Goal: Task Accomplishment & Management: Manage account settings

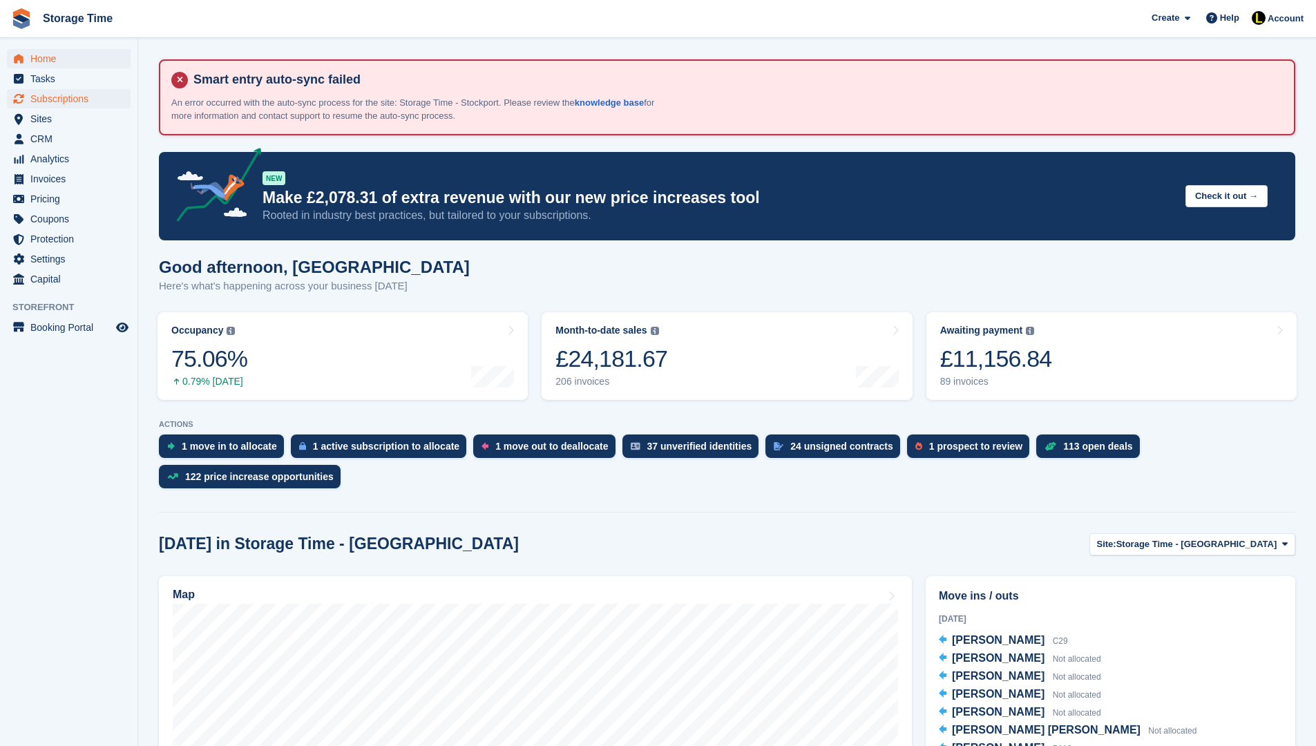
scroll to position [332, 0]
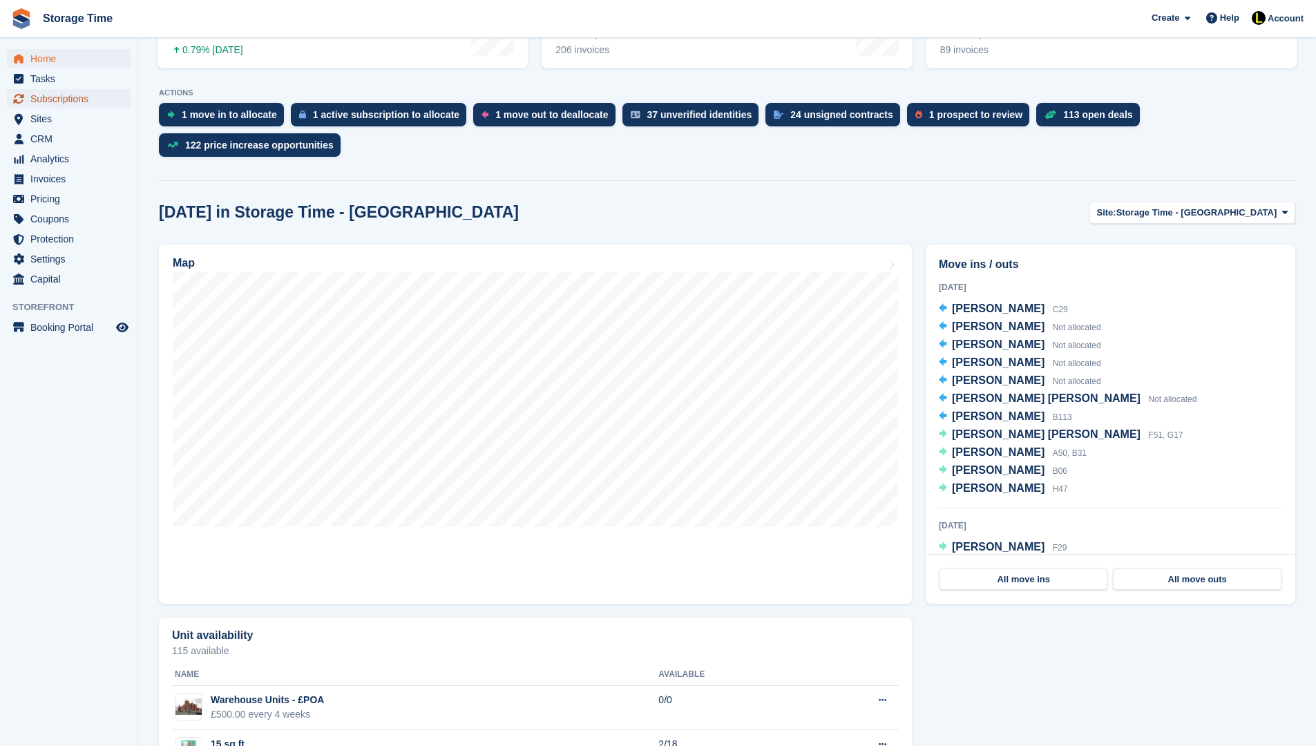
click at [85, 97] on span "Subscriptions" at bounding box center [71, 98] width 83 height 19
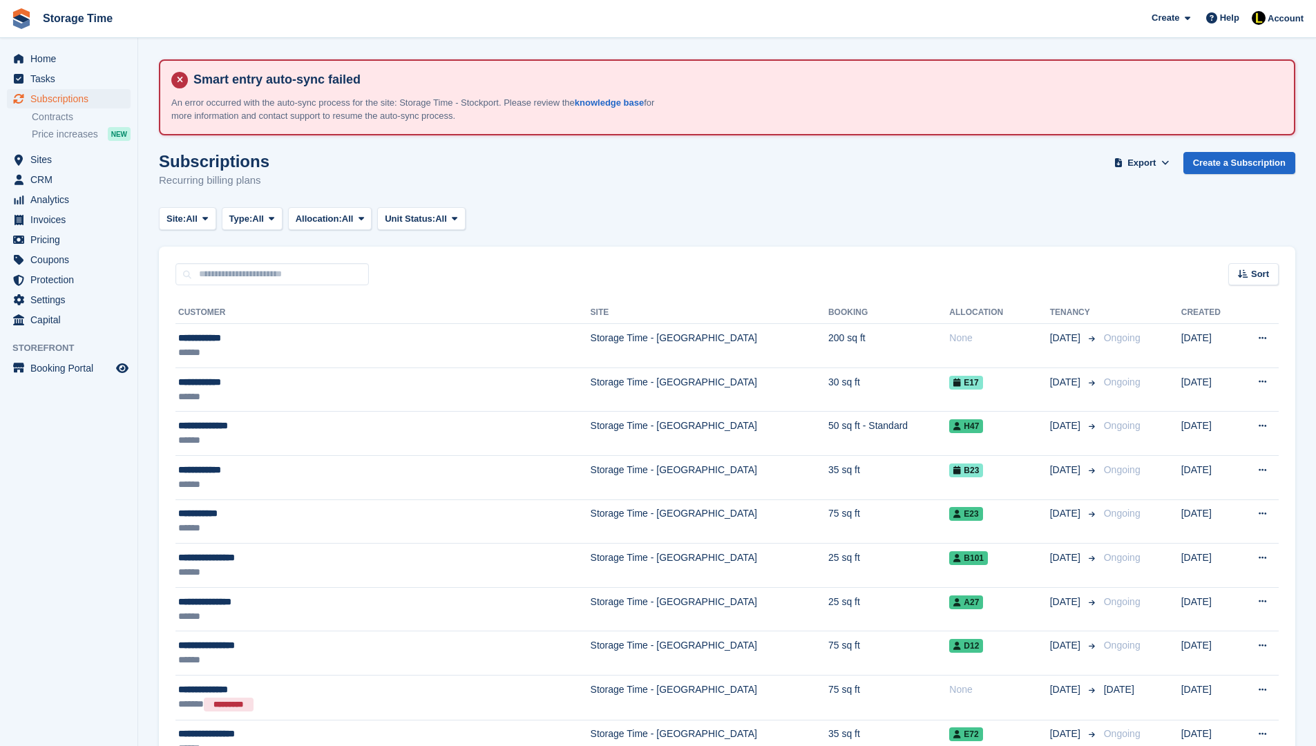
click at [227, 272] on input "text" at bounding box center [271, 274] width 193 height 23
type input "*****"
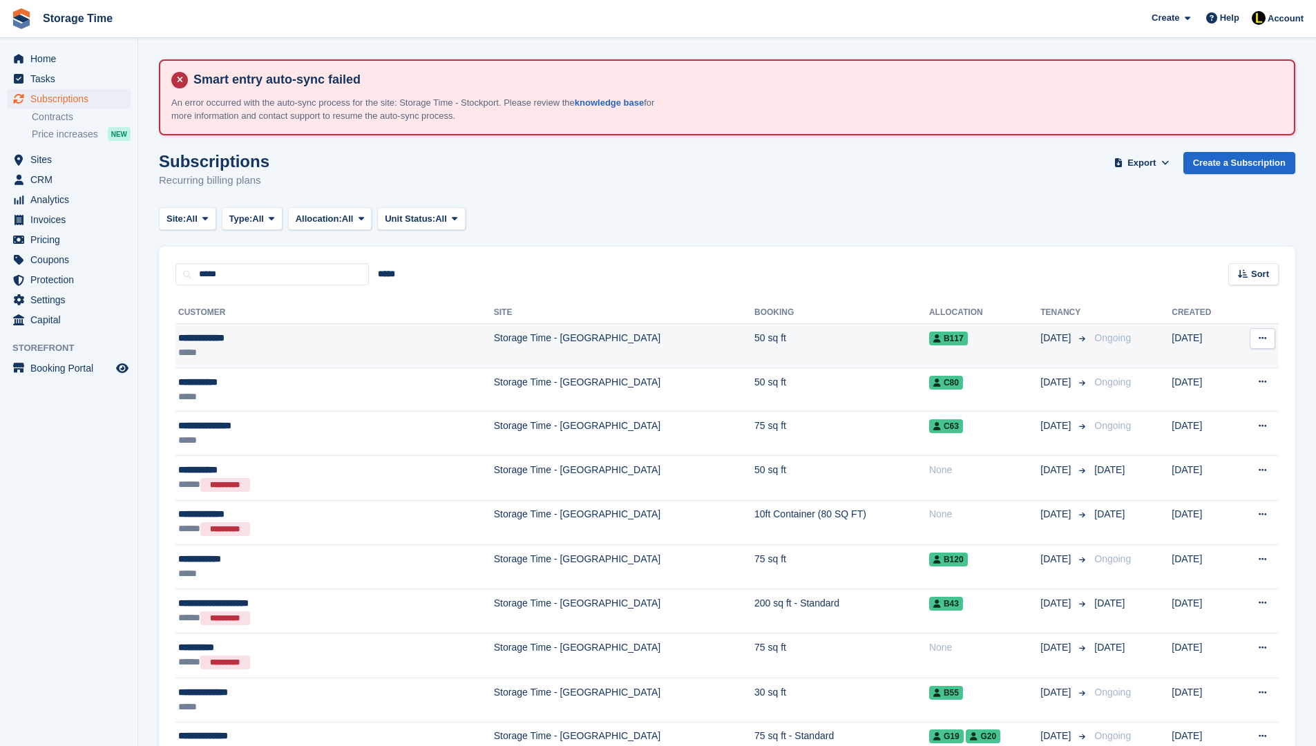
click at [281, 338] on div "**********" at bounding box center [278, 338] width 201 height 15
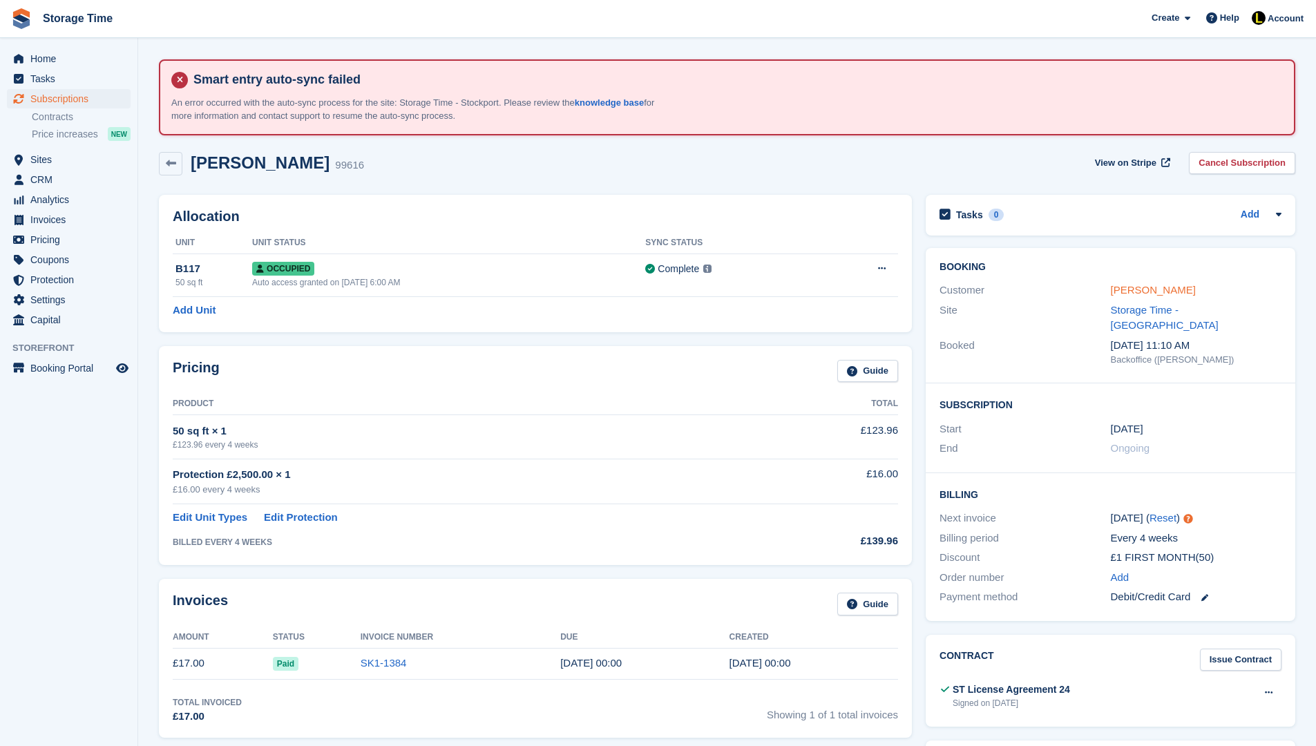
click at [1149, 284] on link "[PERSON_NAME]" at bounding box center [1153, 290] width 85 height 12
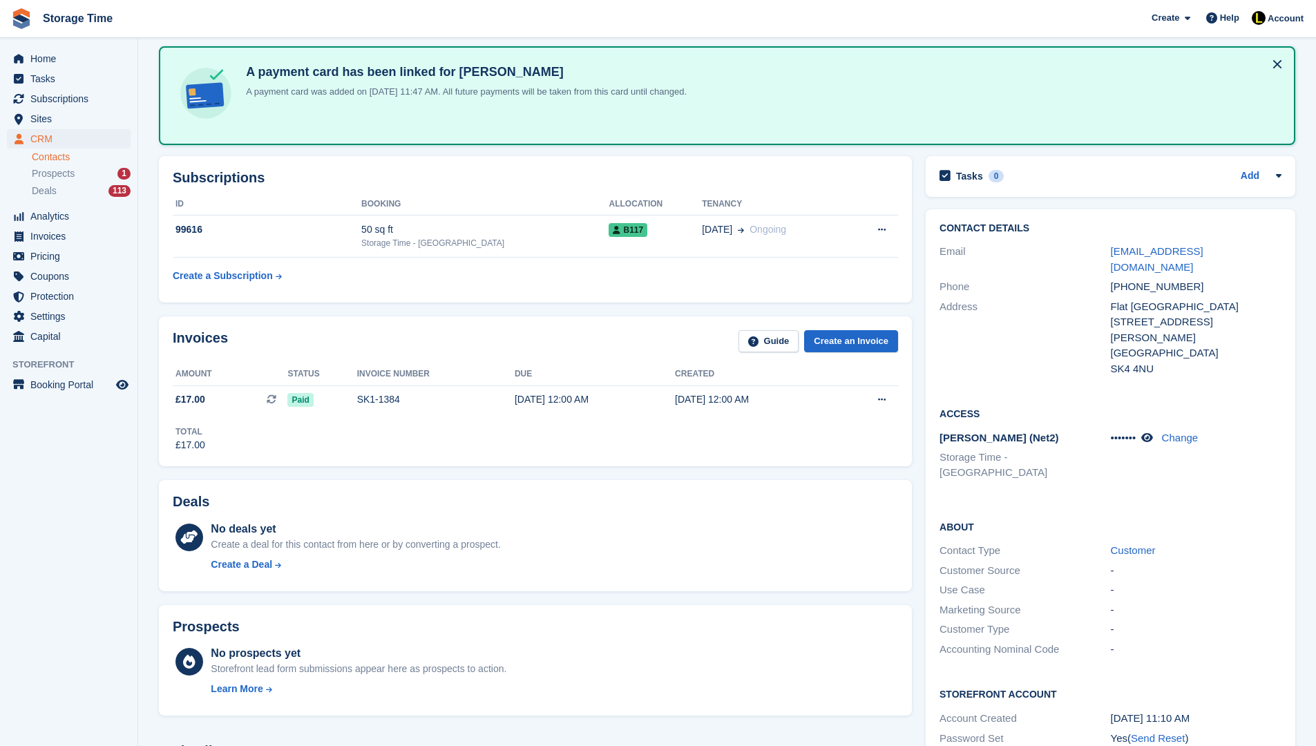
scroll to position [138, 0]
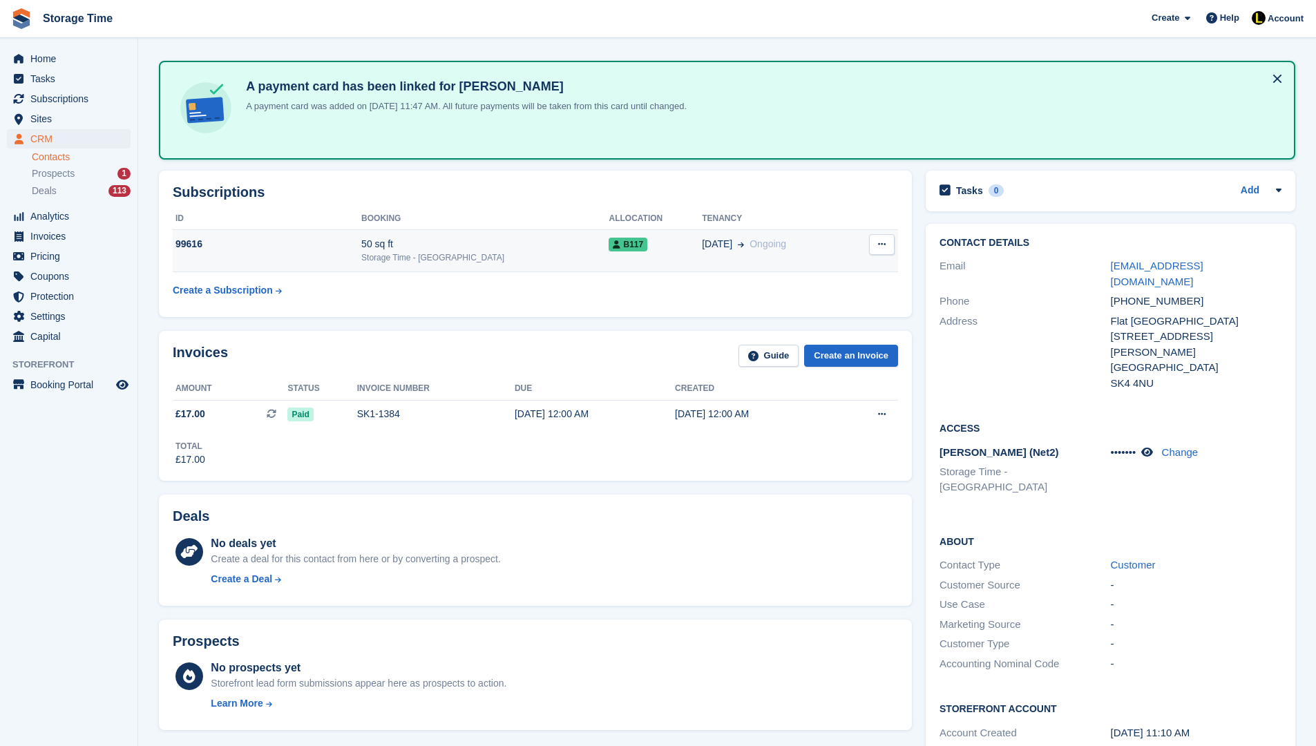
click at [767, 246] on div "03 Aug Ongoing" at bounding box center [775, 244] width 146 height 15
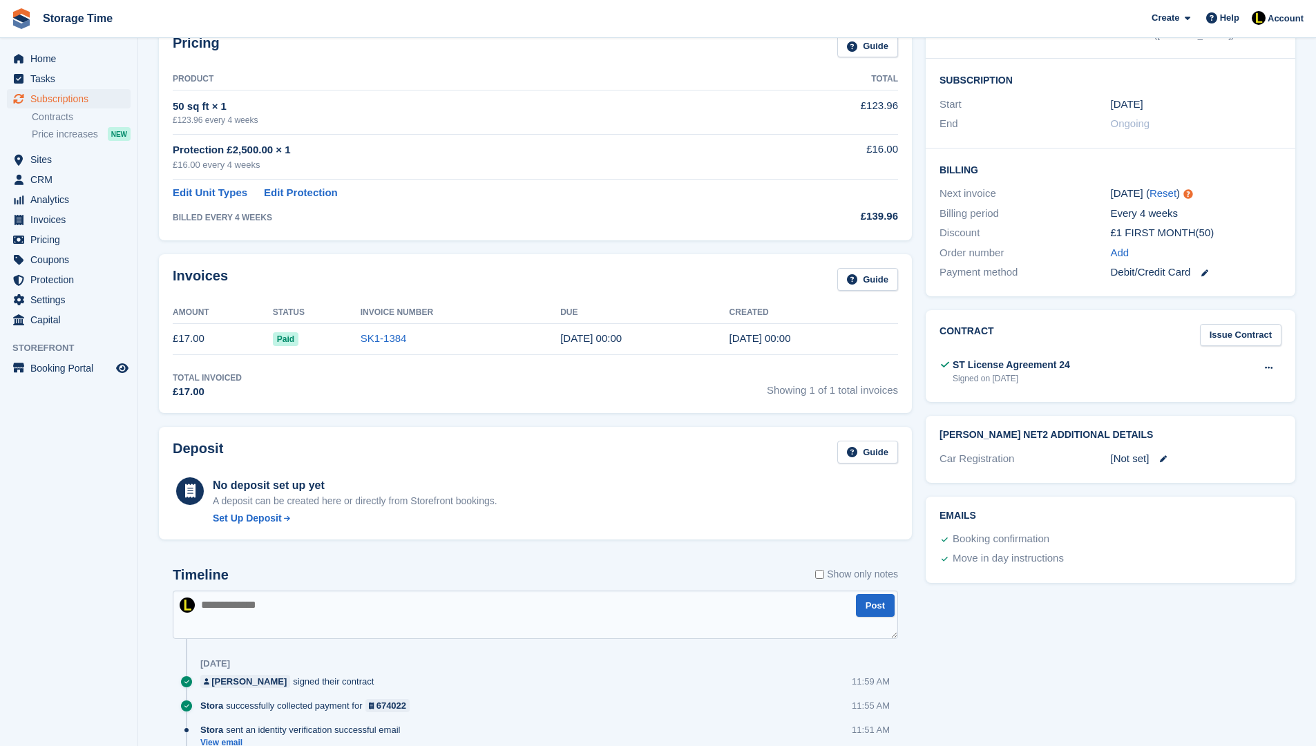
scroll to position [359, 0]
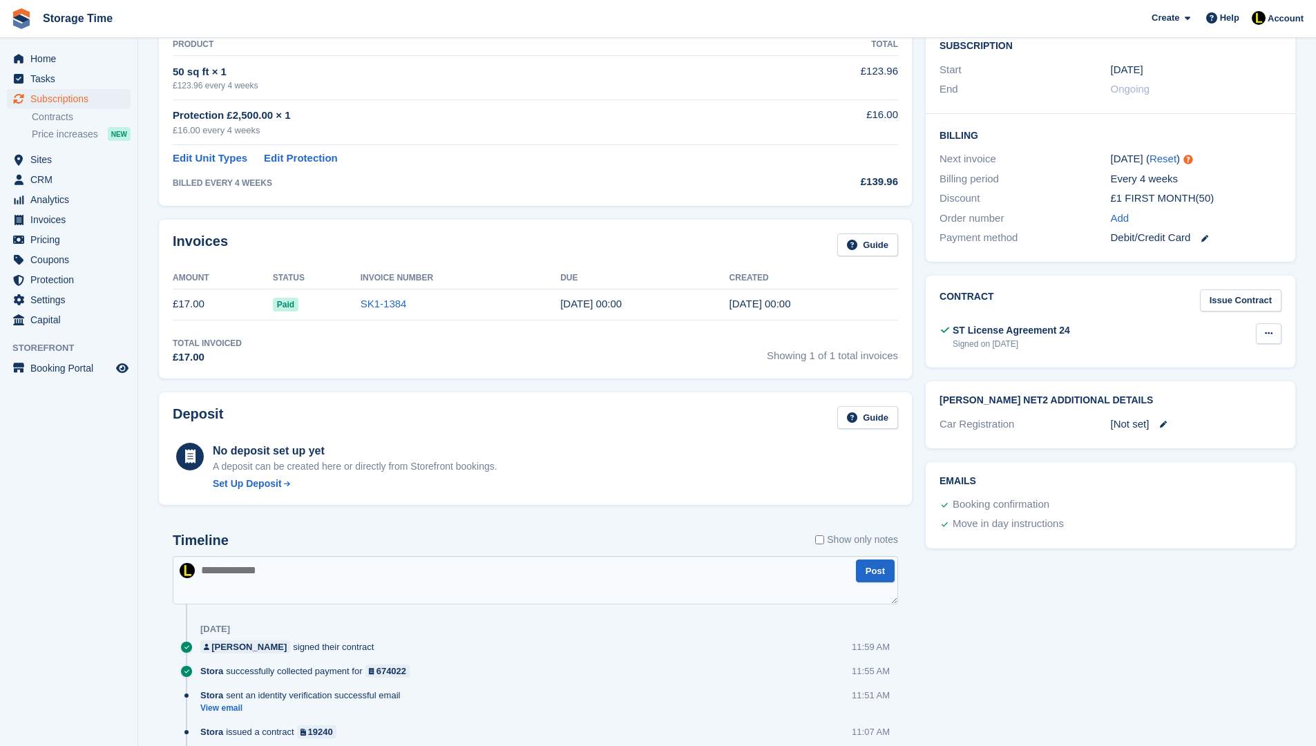
click at [1272, 323] on button at bounding box center [1269, 333] width 26 height 21
click at [1222, 352] on p "View" at bounding box center [1215, 361] width 120 height 18
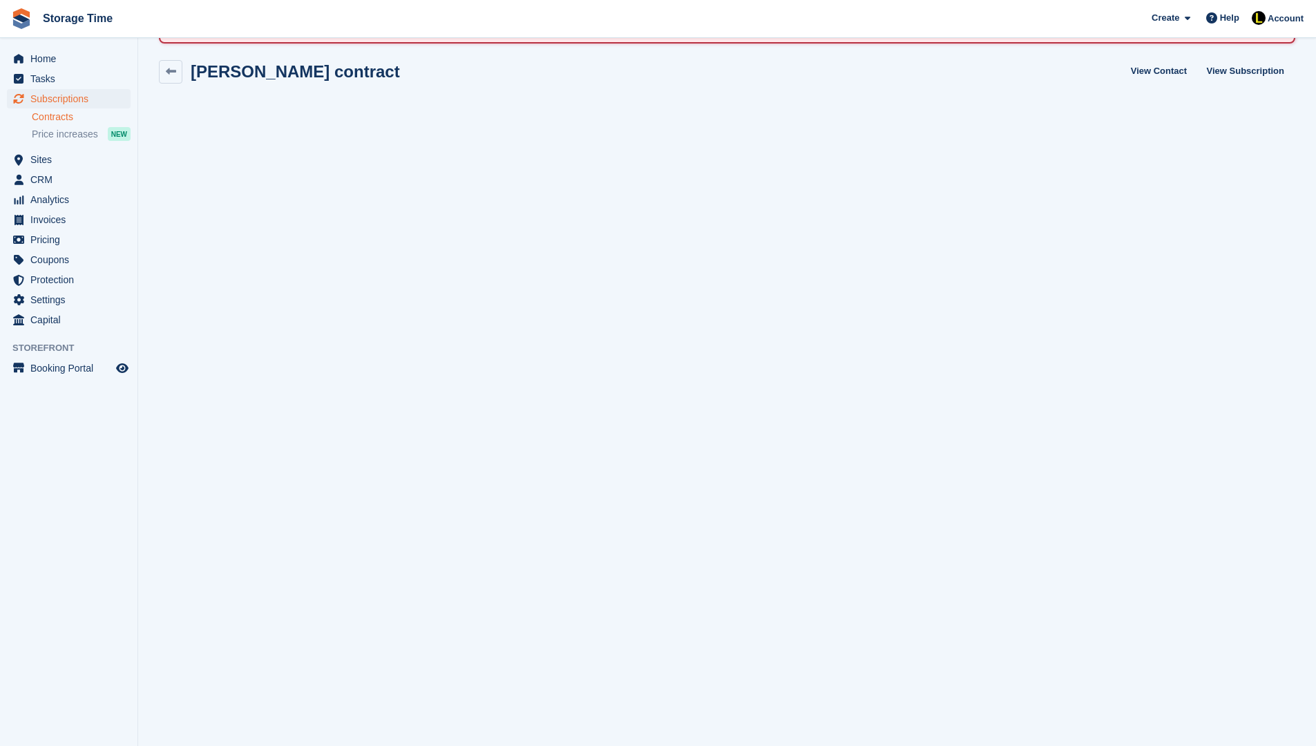
scroll to position [94, 0]
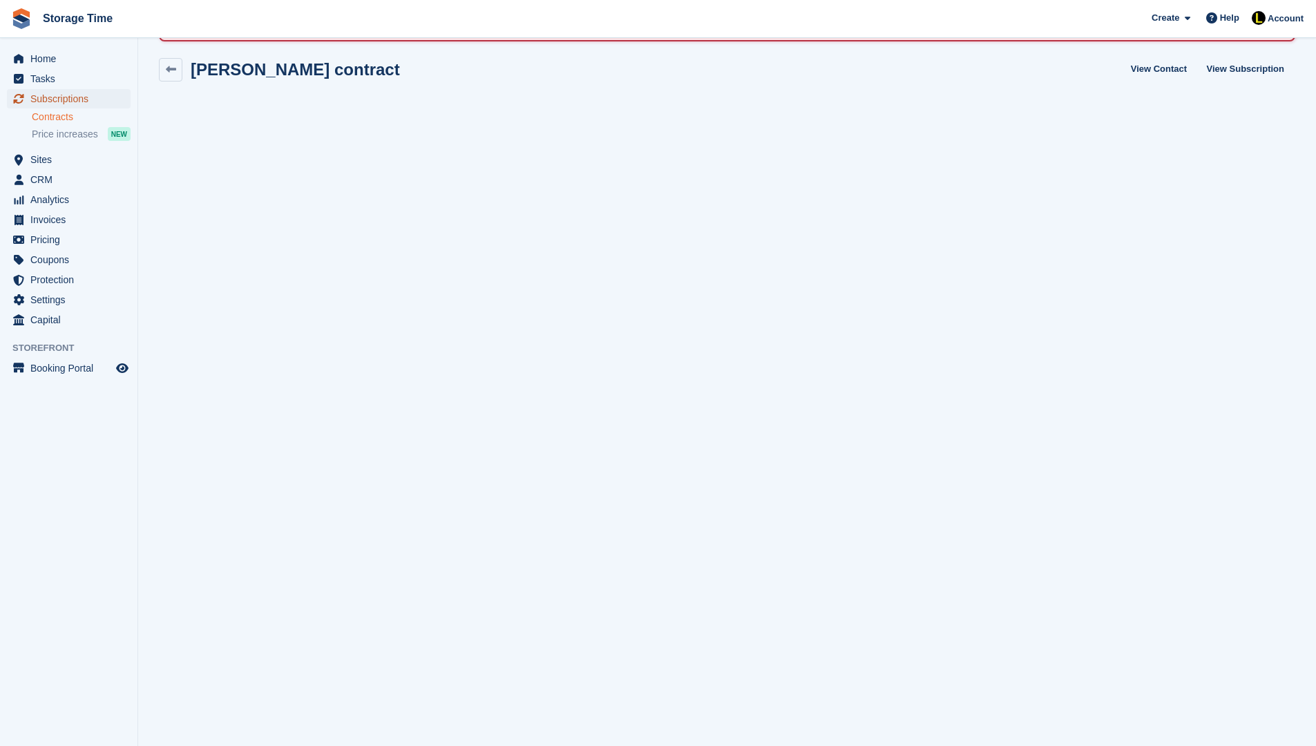
click at [61, 93] on span "Subscriptions" at bounding box center [71, 98] width 83 height 19
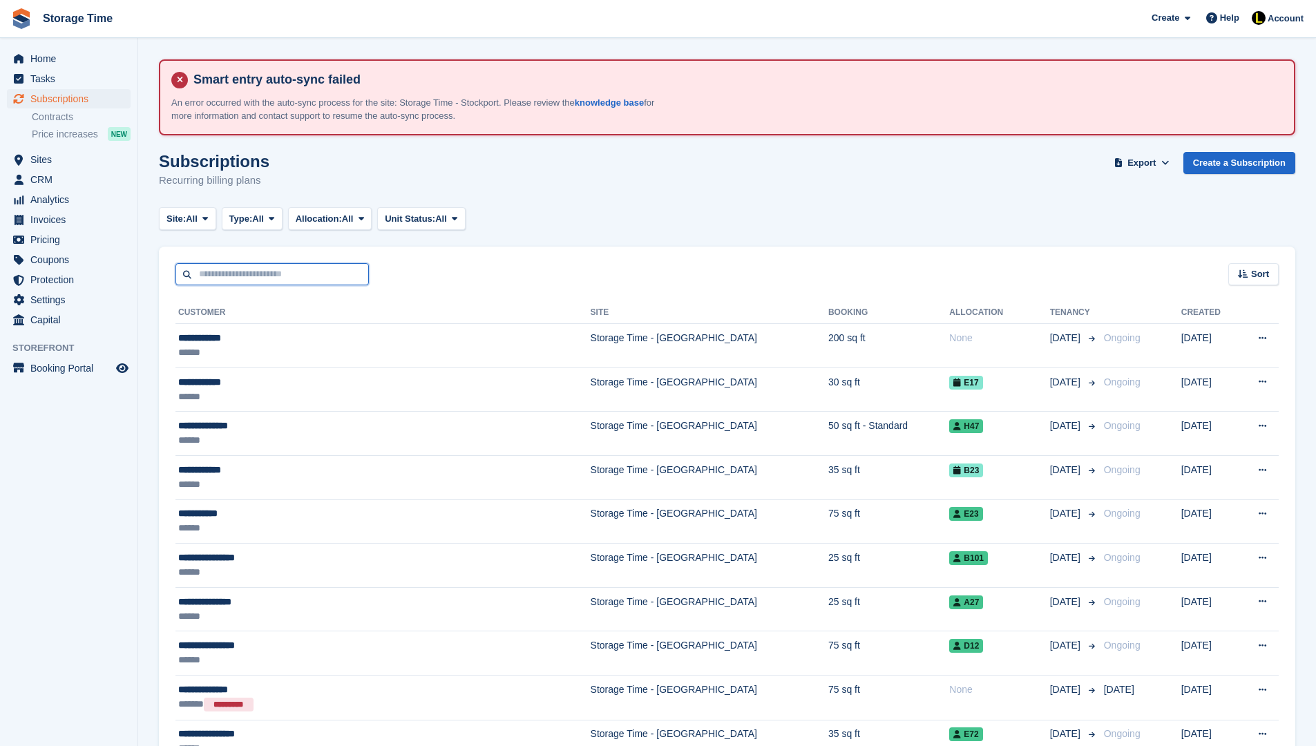
click at [238, 274] on input "text" at bounding box center [271, 274] width 193 height 23
type input "*********"
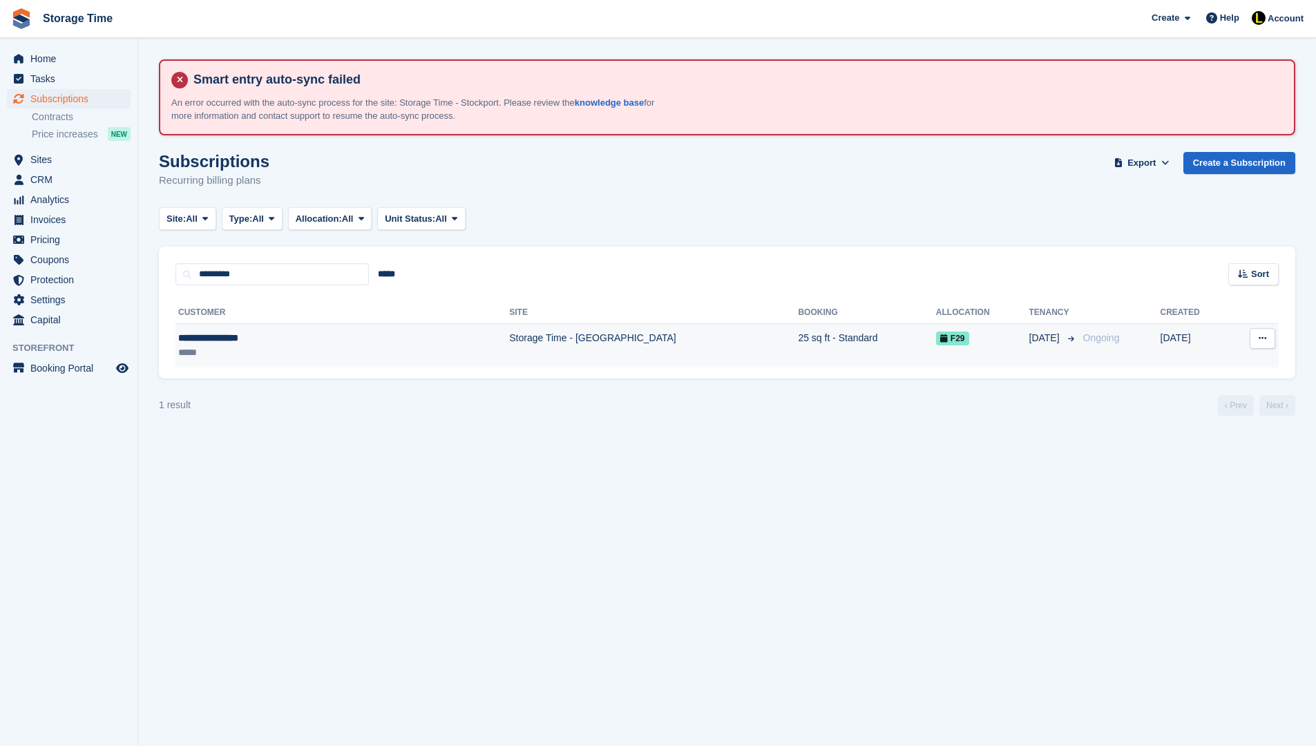
click at [288, 339] on div "**********" at bounding box center [273, 338] width 190 height 15
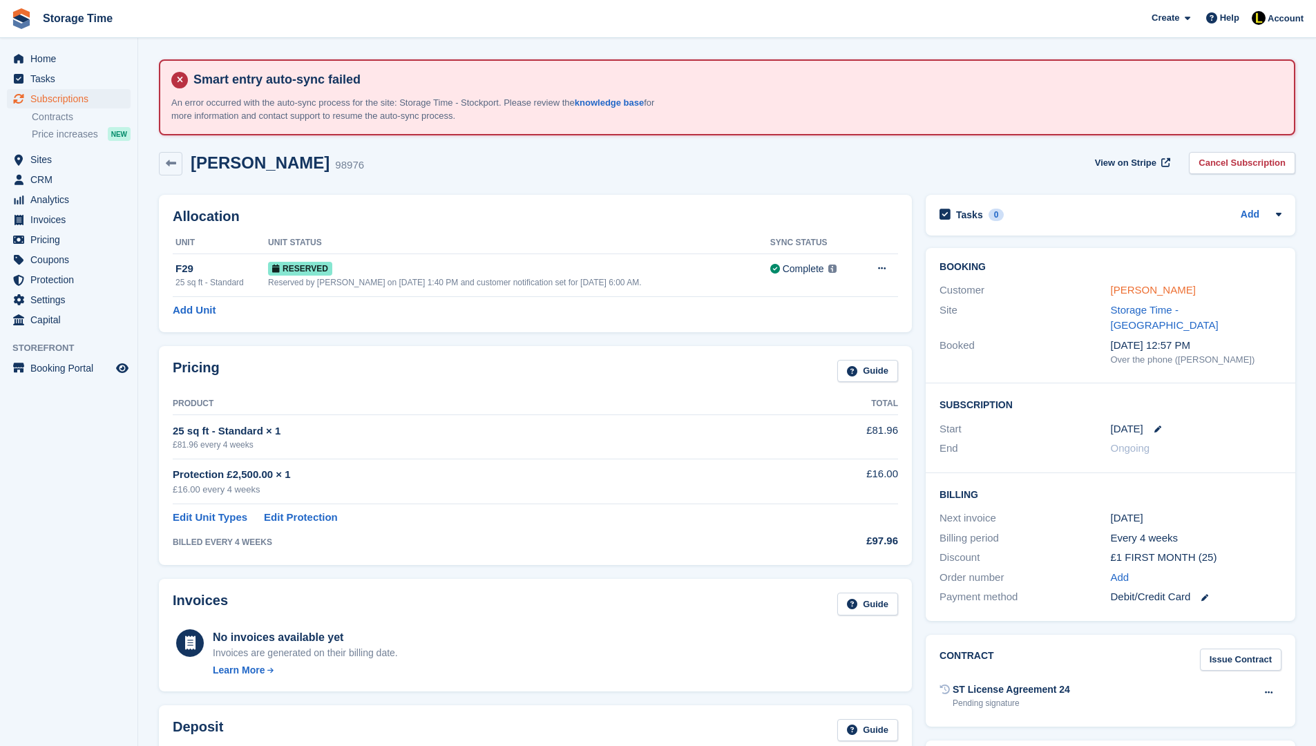
click at [1158, 288] on link "Stephanie Elliott" at bounding box center [1153, 290] width 85 height 12
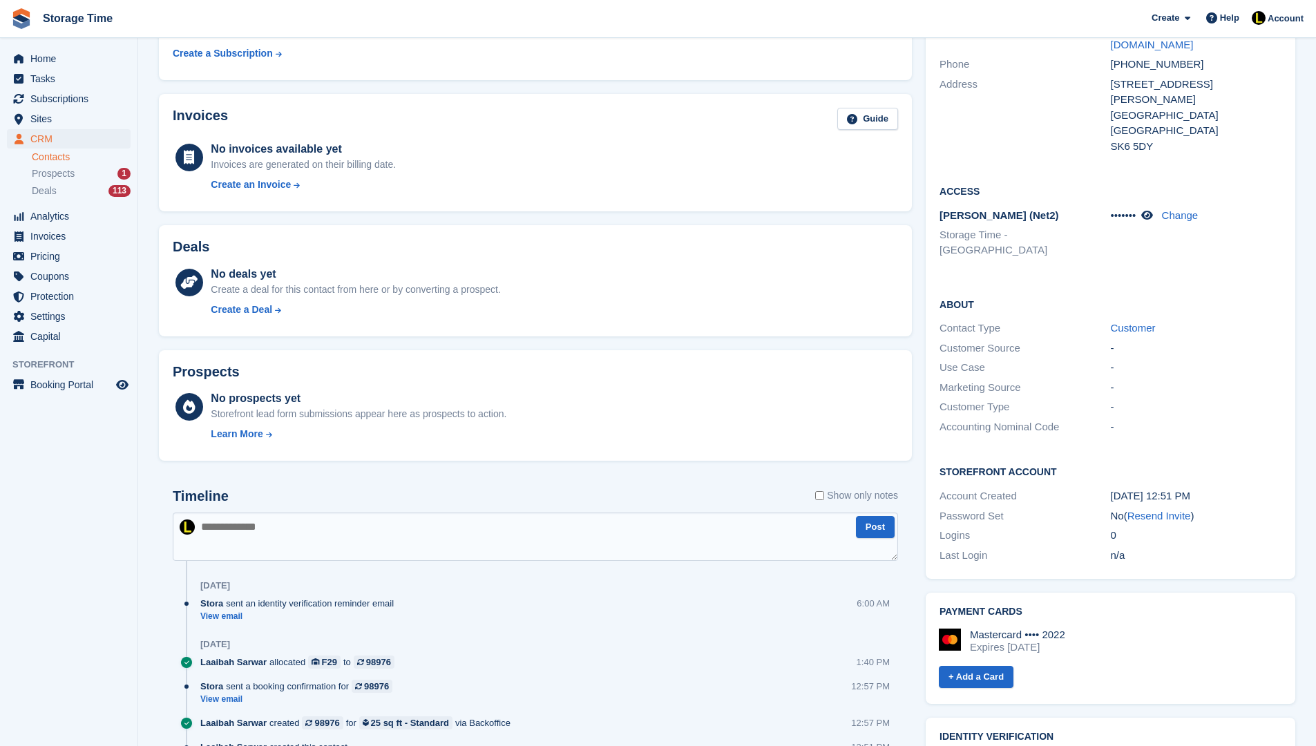
scroll to position [276, 0]
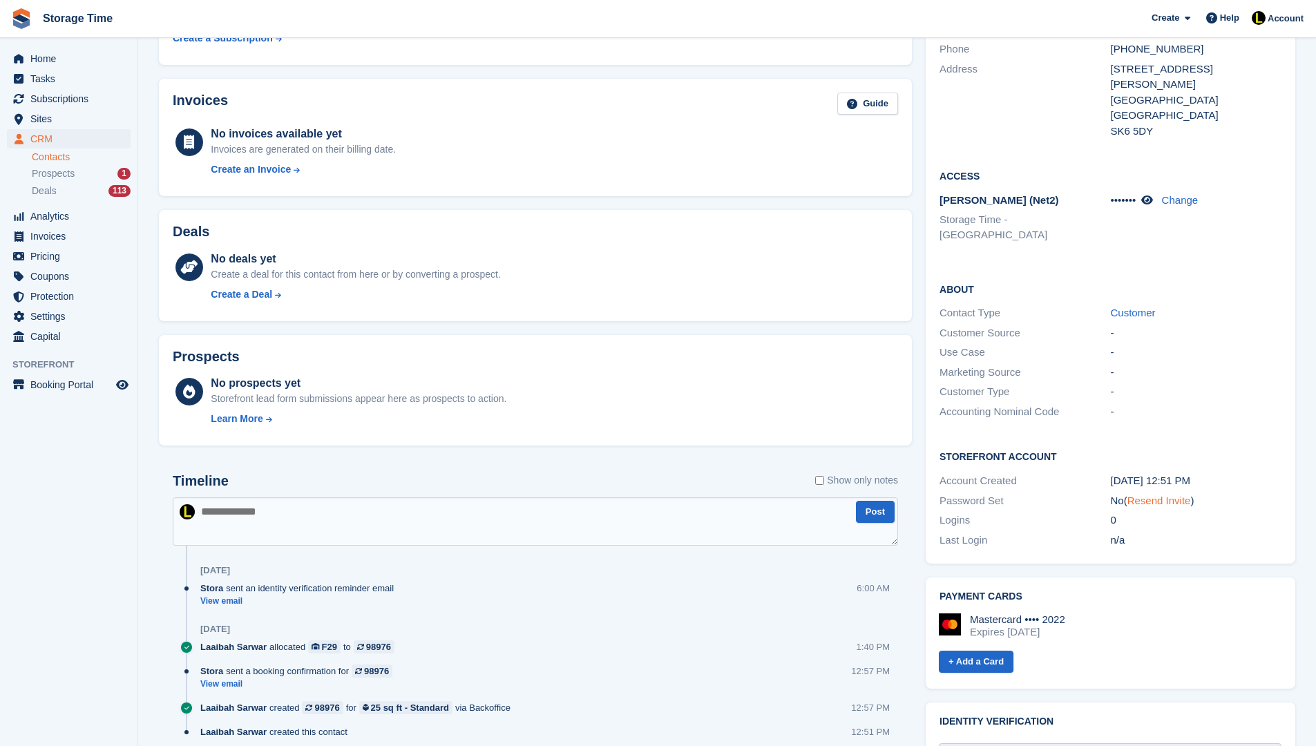
click at [1169, 495] on link "Resend Invite" at bounding box center [1159, 501] width 64 height 12
click at [61, 98] on span "Subscriptions" at bounding box center [71, 98] width 83 height 19
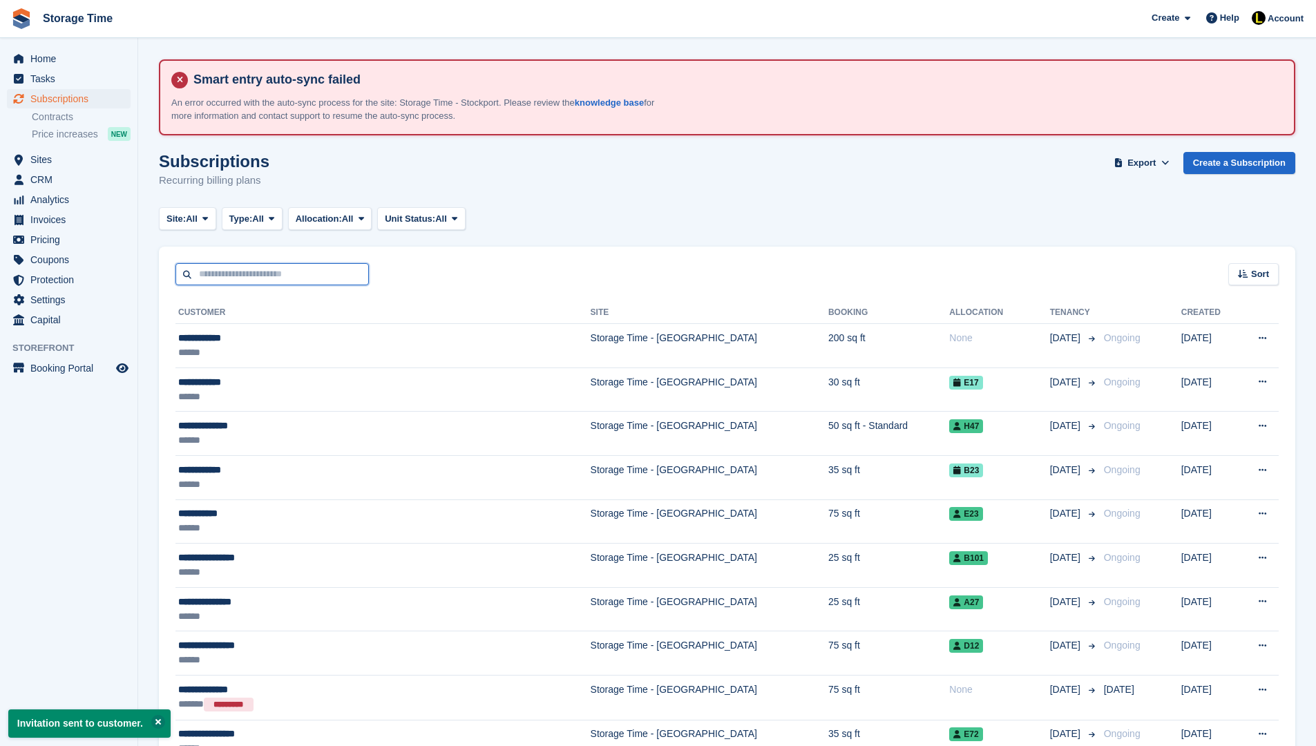
click at [309, 282] on input "text" at bounding box center [271, 274] width 193 height 23
type input "******"
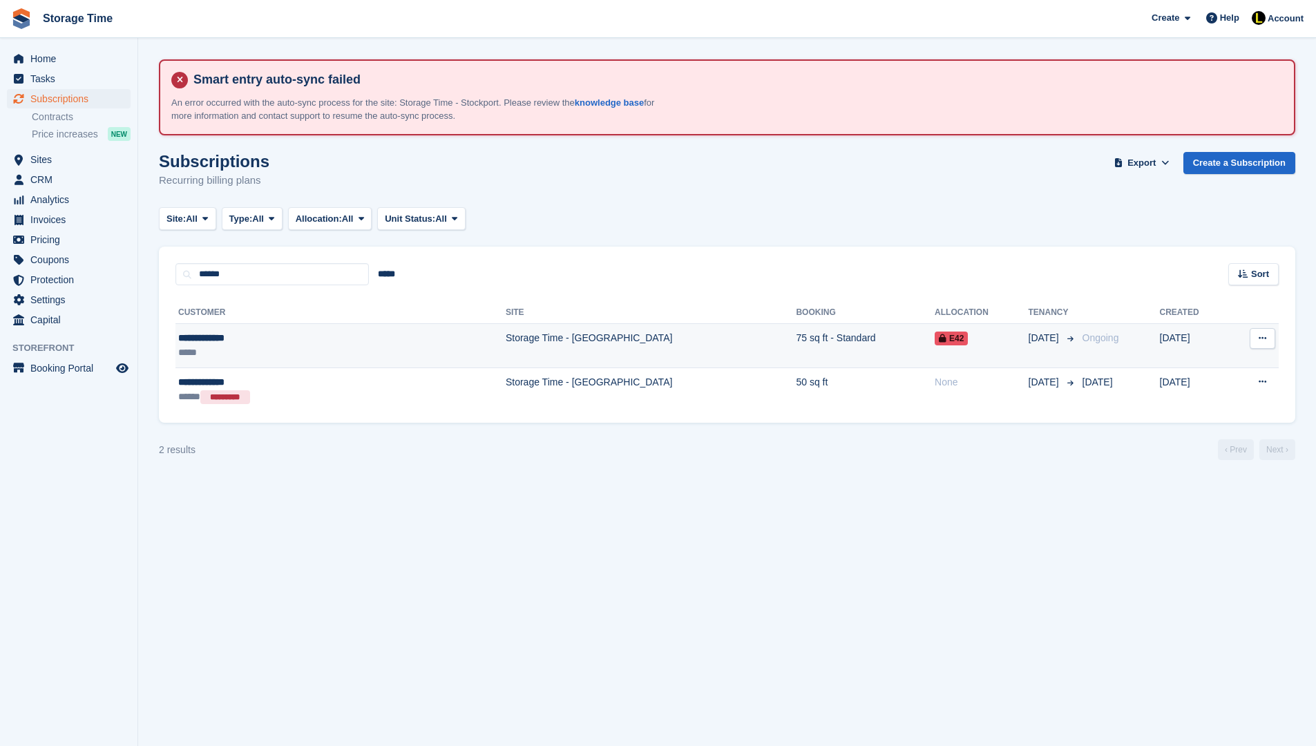
click at [260, 343] on div "**********" at bounding box center [271, 338] width 186 height 15
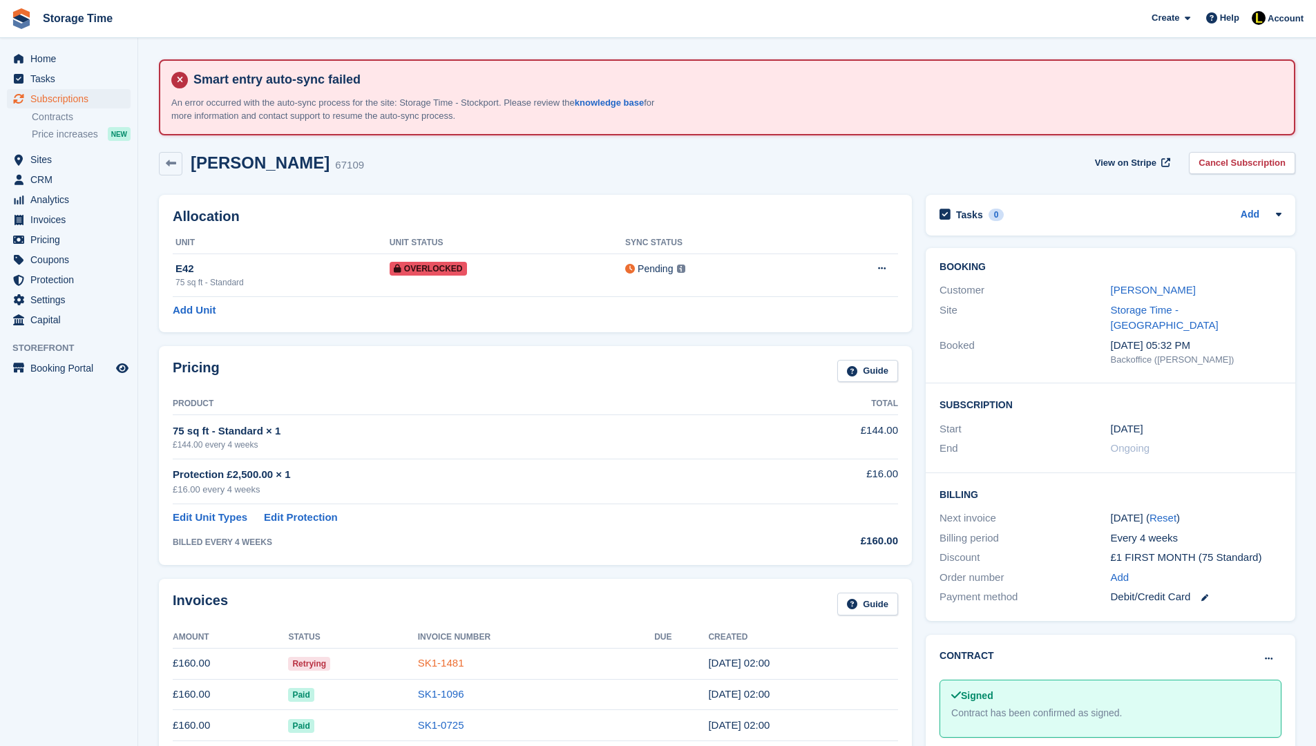
click at [441, 666] on link "SK1-1481" at bounding box center [441, 663] width 46 height 12
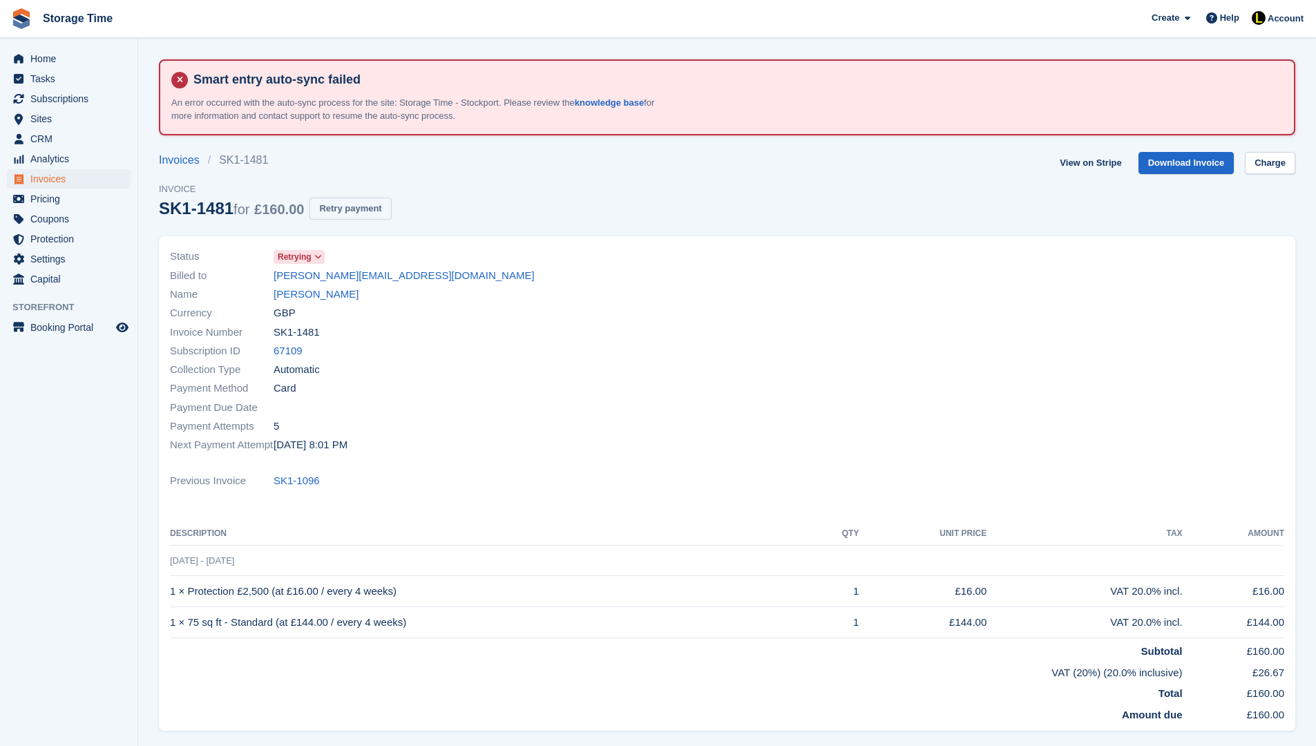
click at [366, 209] on button "Retry payment" at bounding box center [349, 209] width 81 height 23
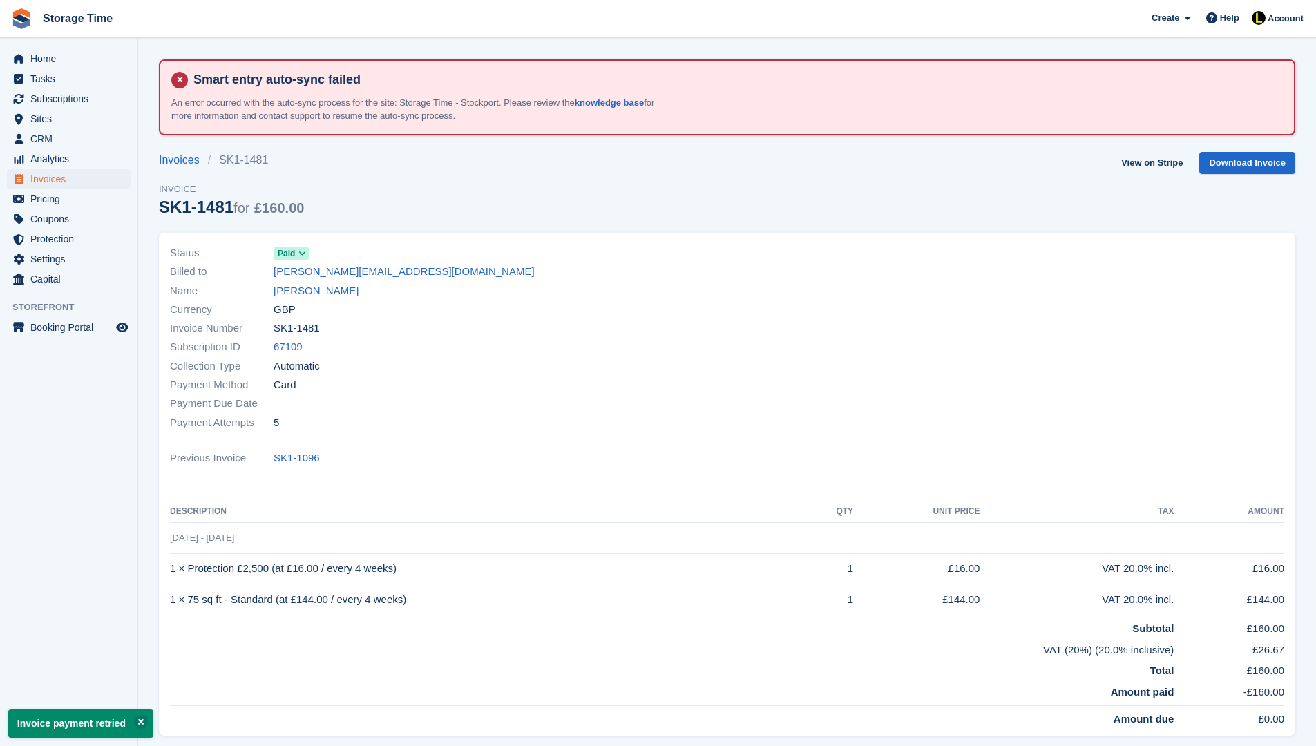
click at [311, 292] on link "[PERSON_NAME]" at bounding box center [315, 291] width 85 height 16
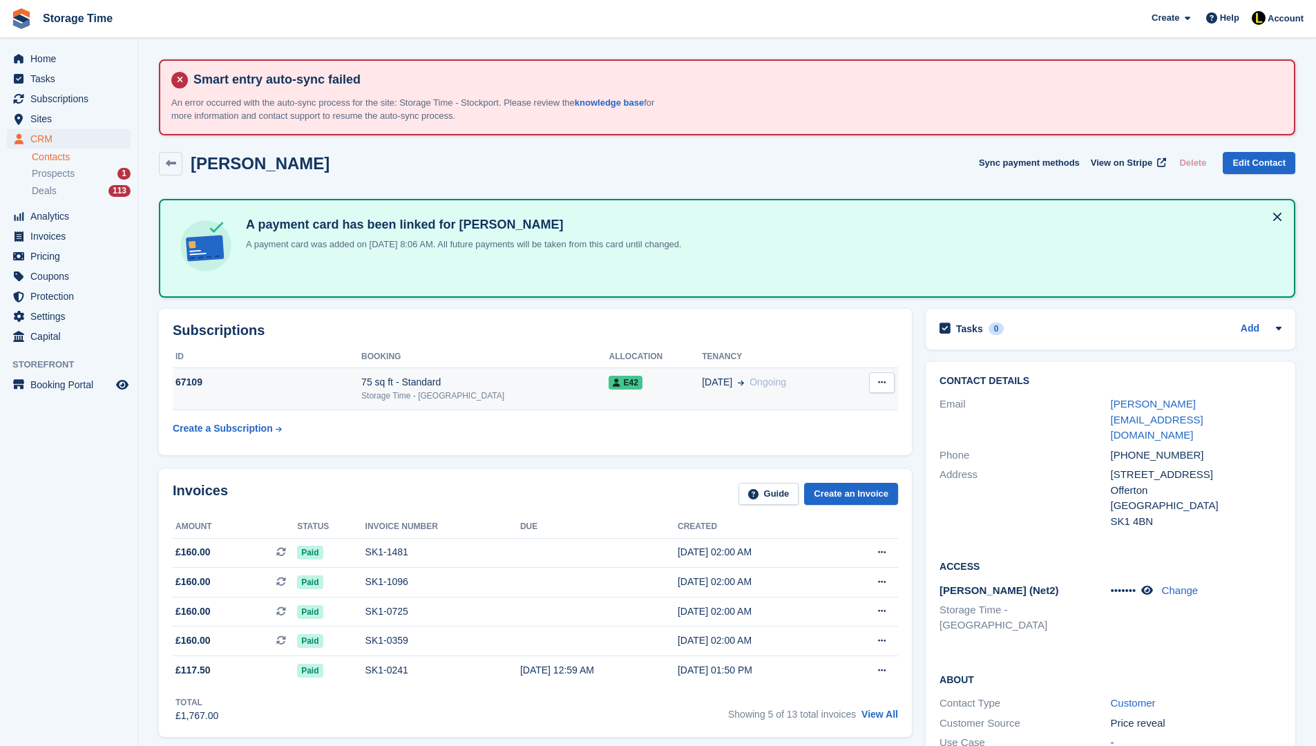
click at [707, 392] on td "30 Dec Ongoing" at bounding box center [775, 389] width 146 height 42
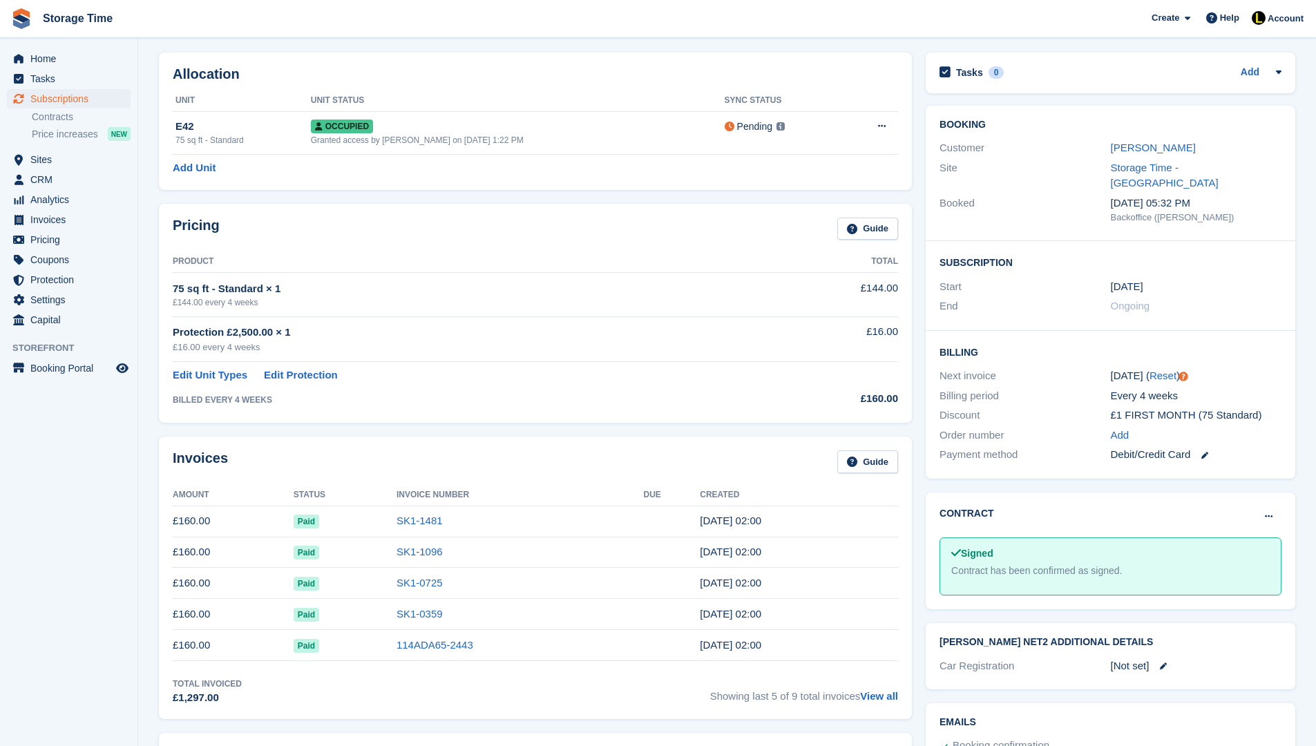
scroll to position [193, 0]
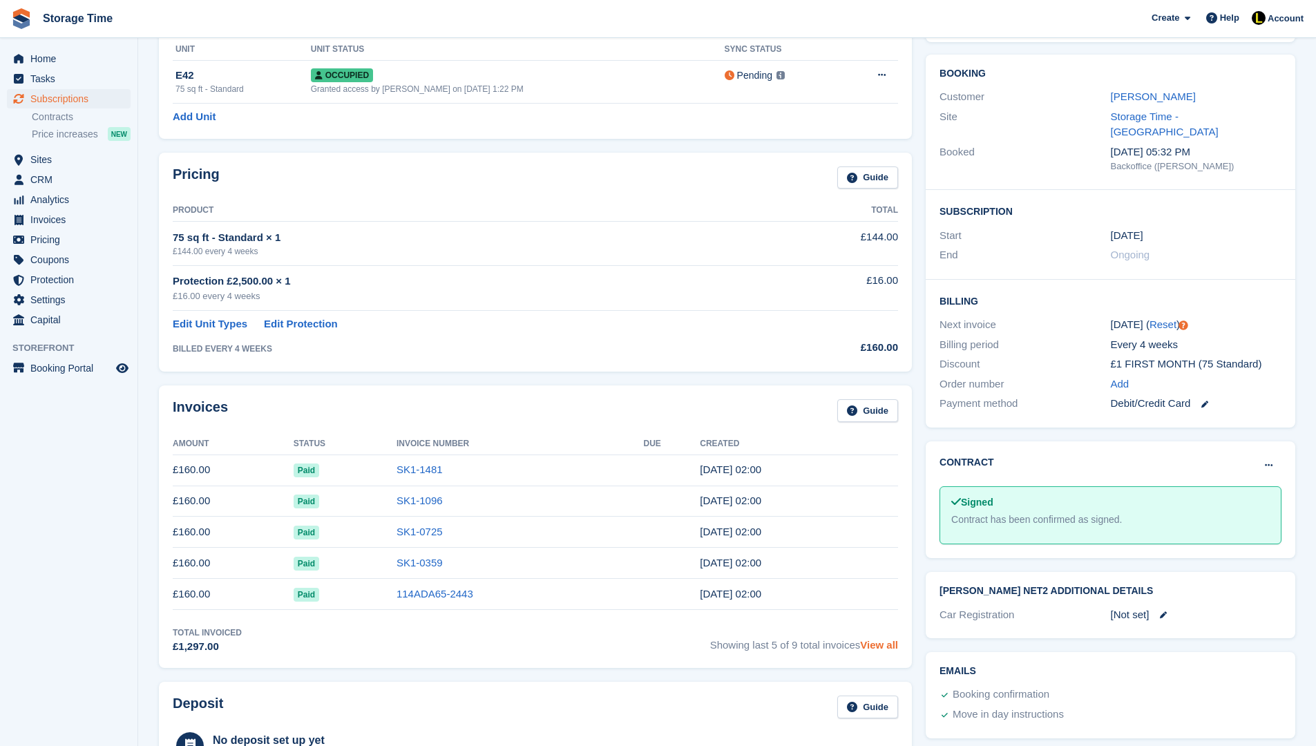
click at [871, 642] on link "View all" at bounding box center [879, 645] width 38 height 12
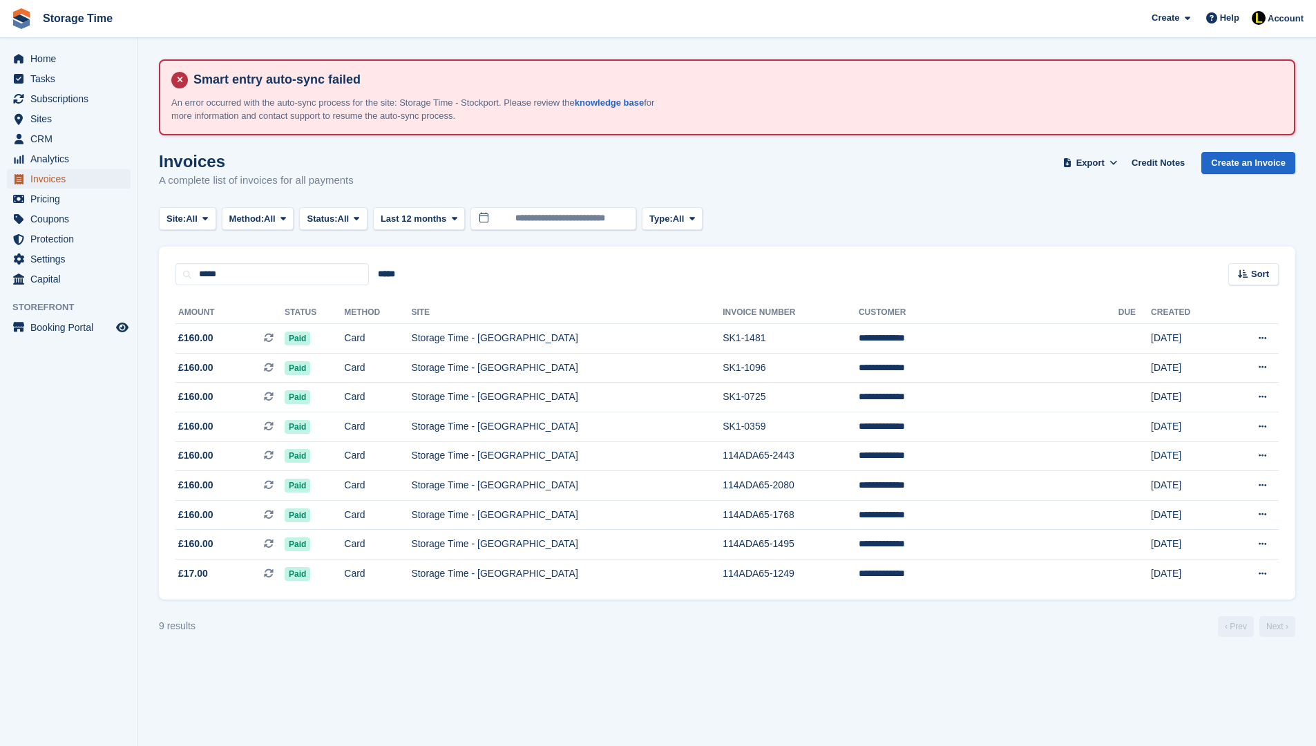
click at [58, 175] on span "Invoices" at bounding box center [71, 178] width 83 height 19
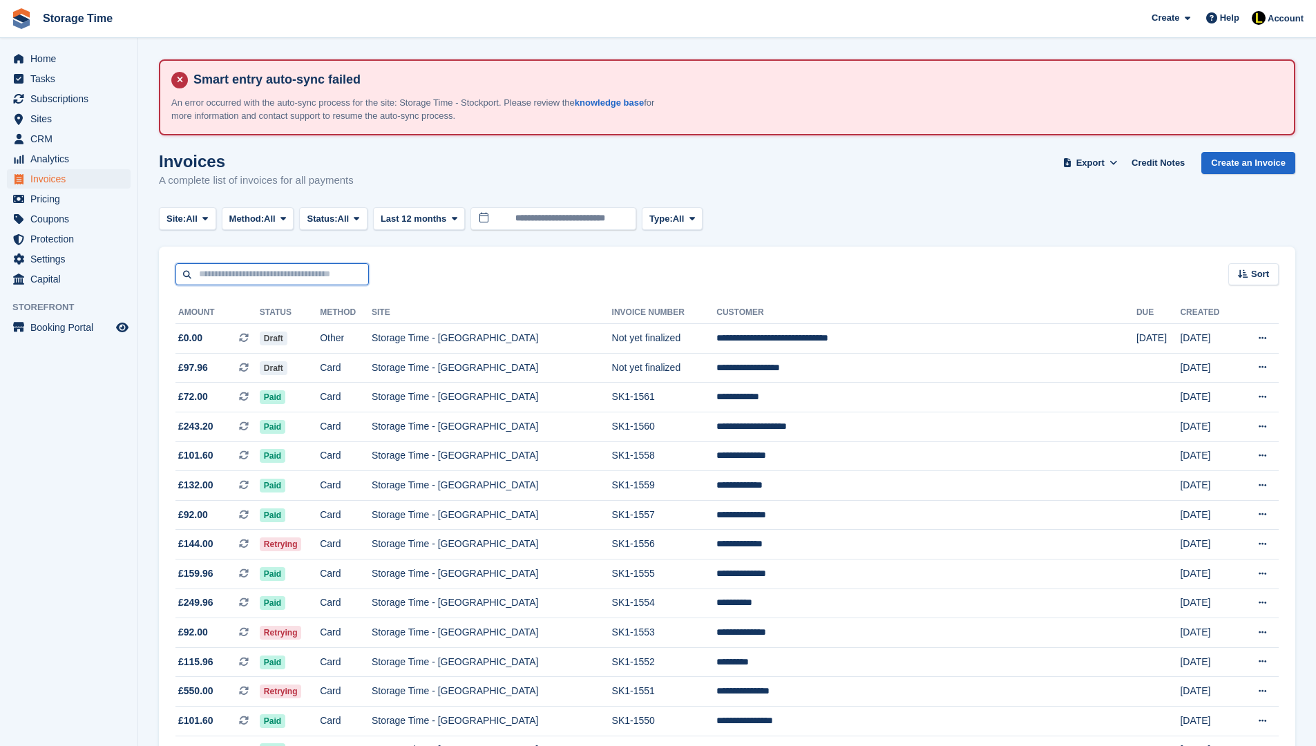
click at [280, 276] on input "text" at bounding box center [271, 274] width 193 height 23
type input "******"
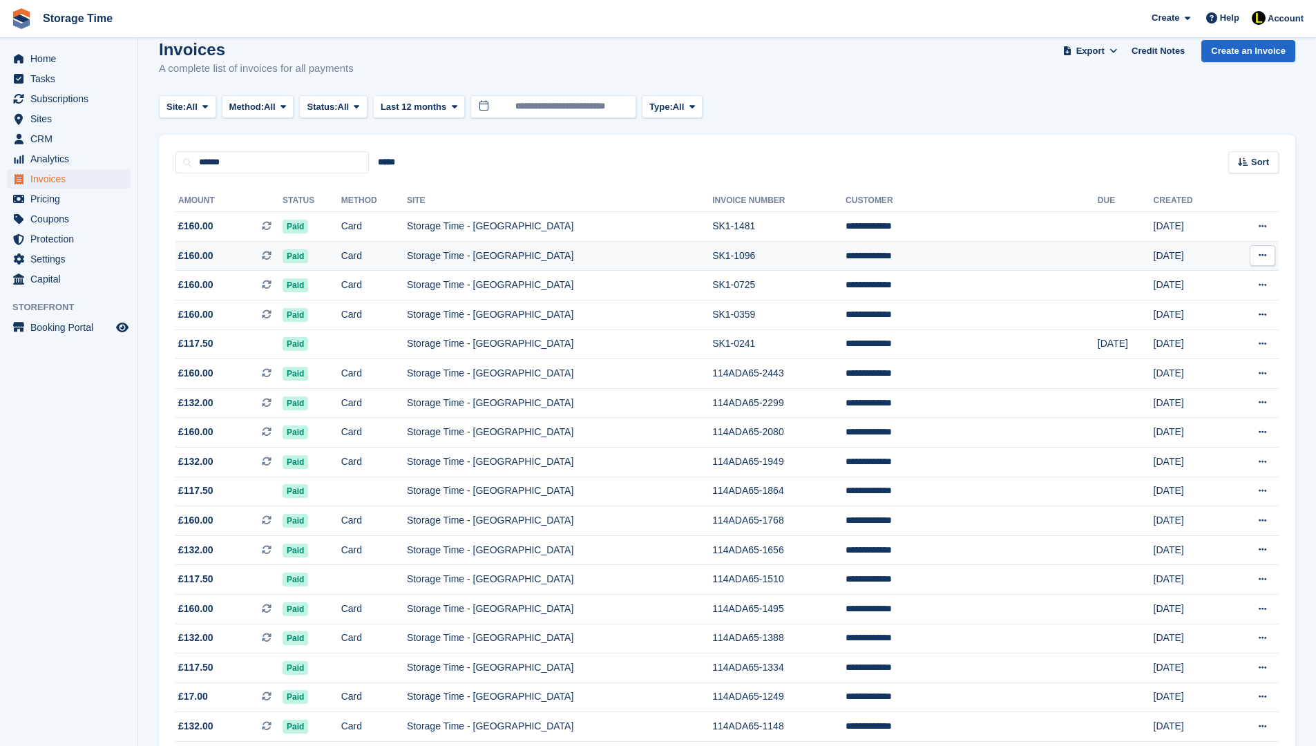
scroll to position [138, 0]
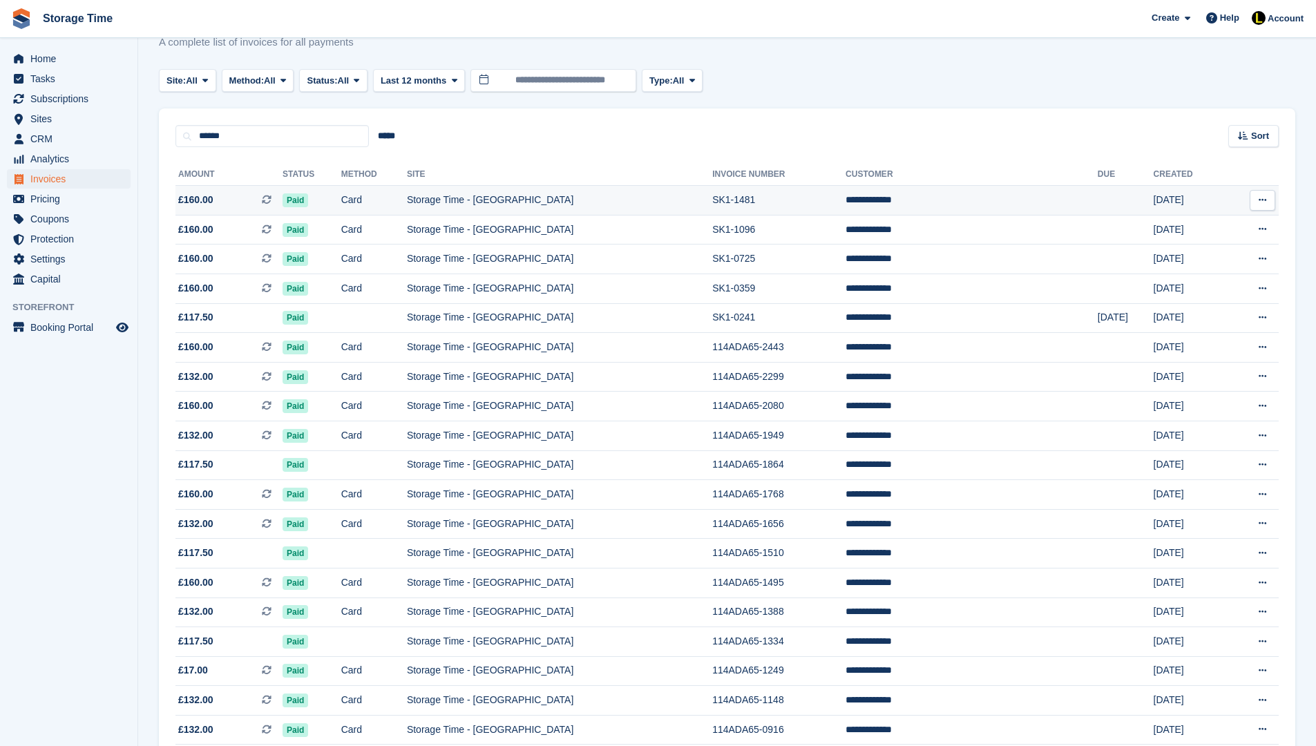
click at [341, 207] on td "Paid" at bounding box center [311, 201] width 59 height 30
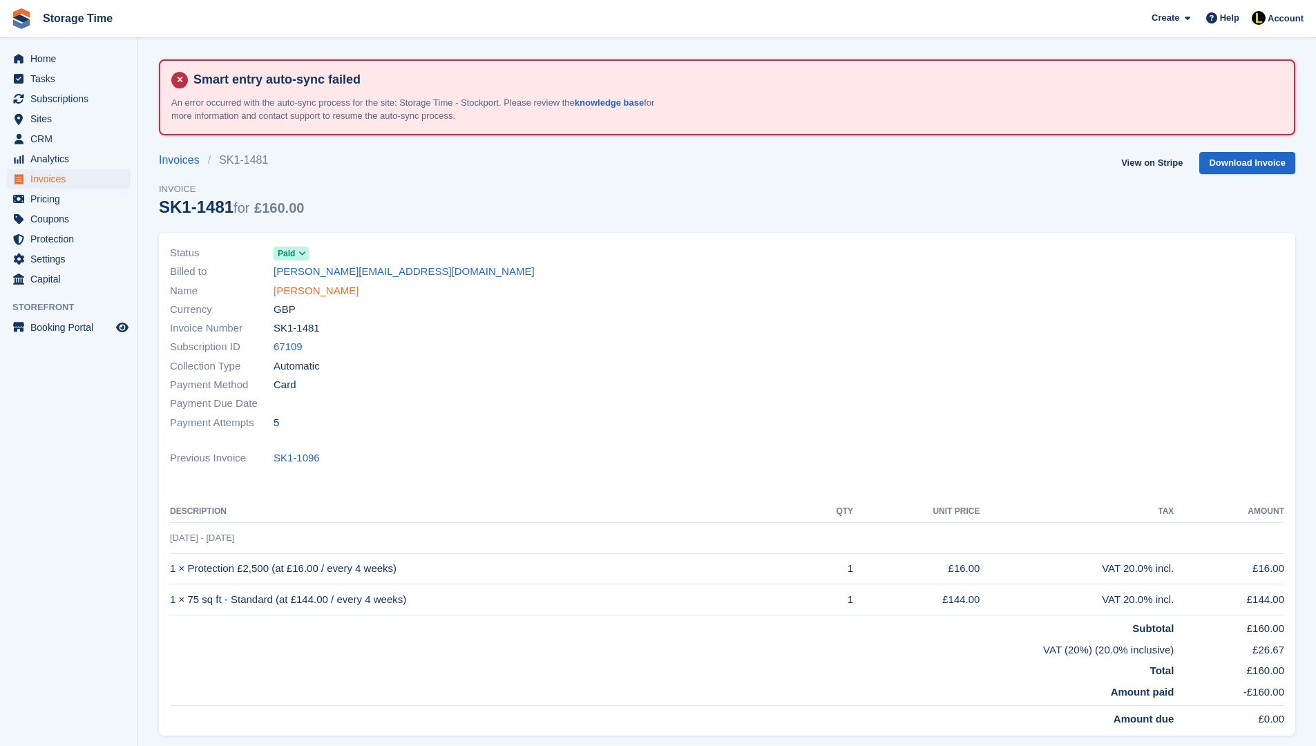
click at [318, 287] on link "[PERSON_NAME]" at bounding box center [315, 291] width 85 height 16
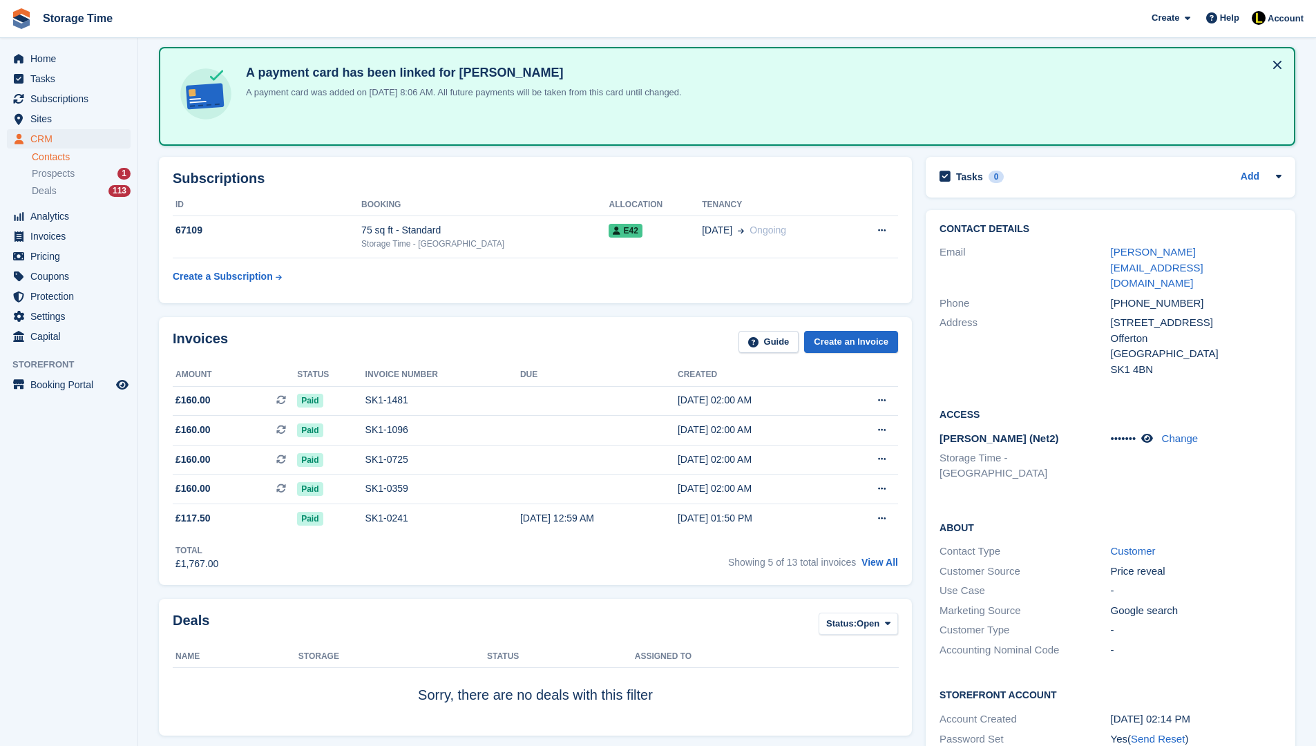
scroll to position [166, 0]
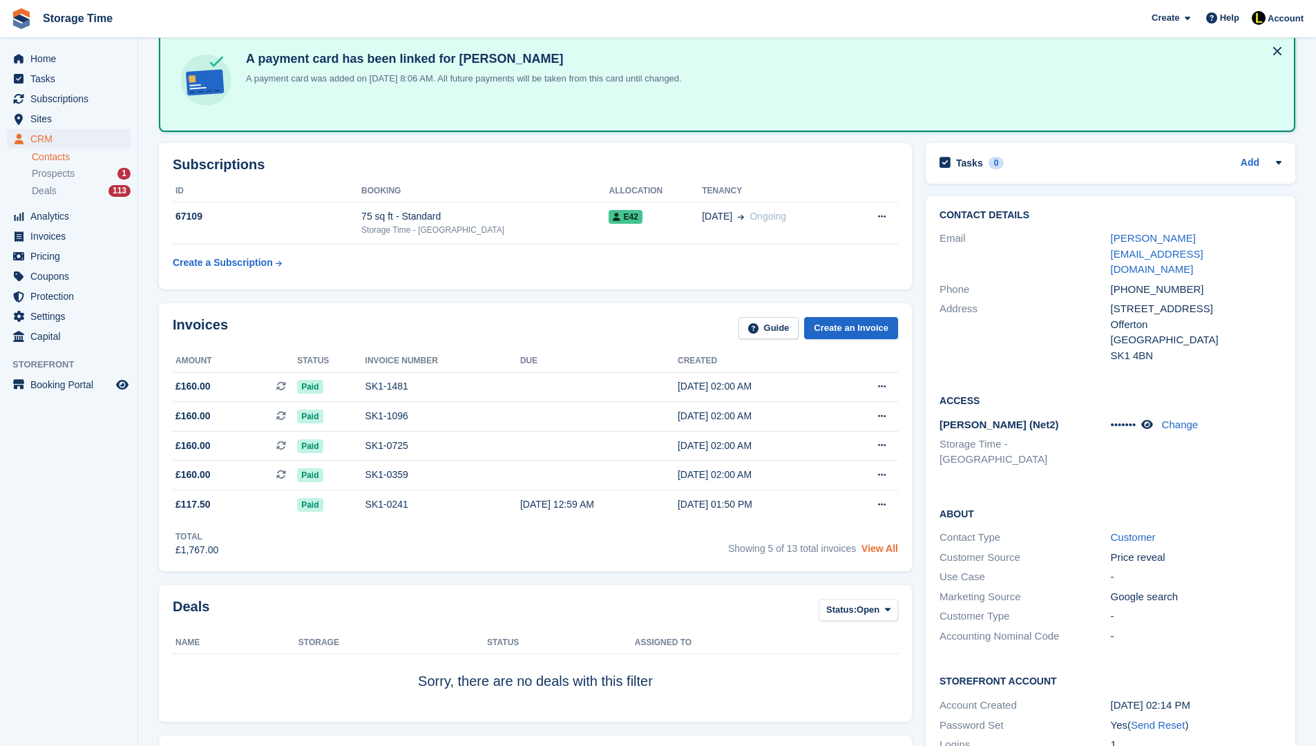
click at [881, 554] on link "View All" at bounding box center [879, 548] width 37 height 11
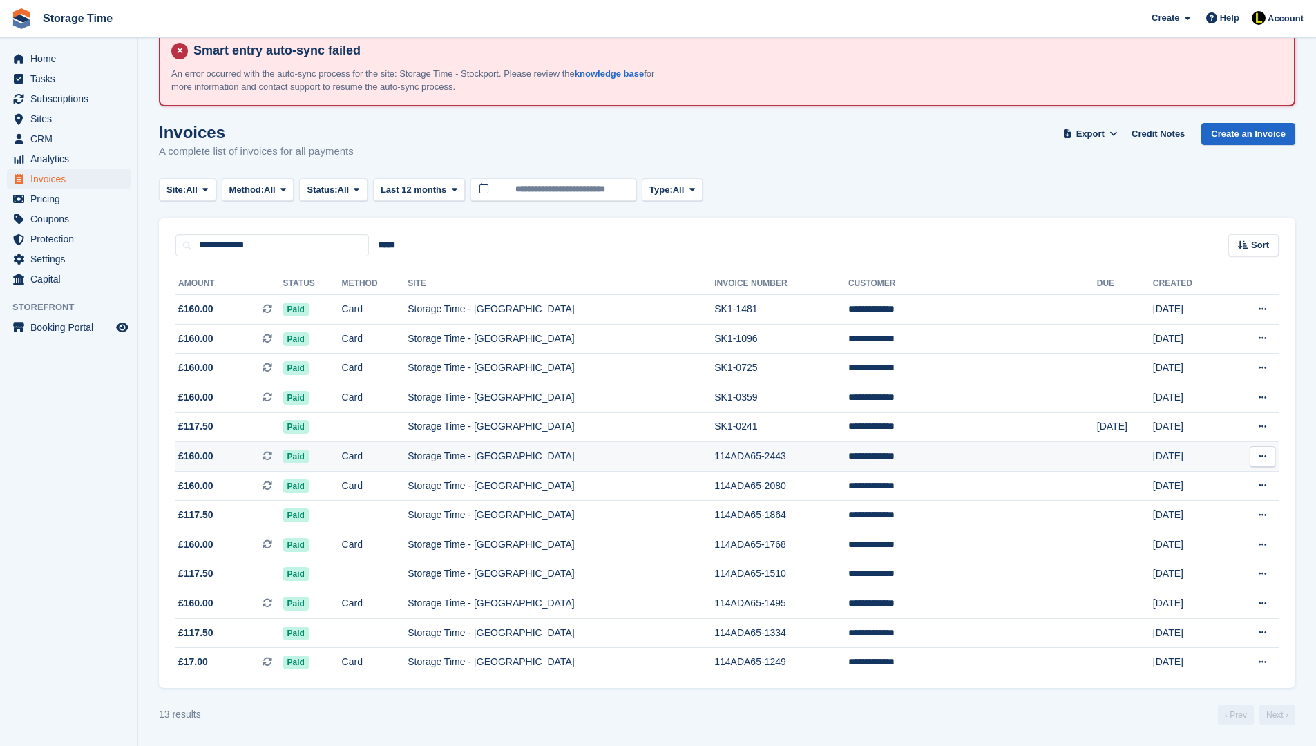
scroll to position [38, 0]
